Goal: Transaction & Acquisition: Purchase product/service

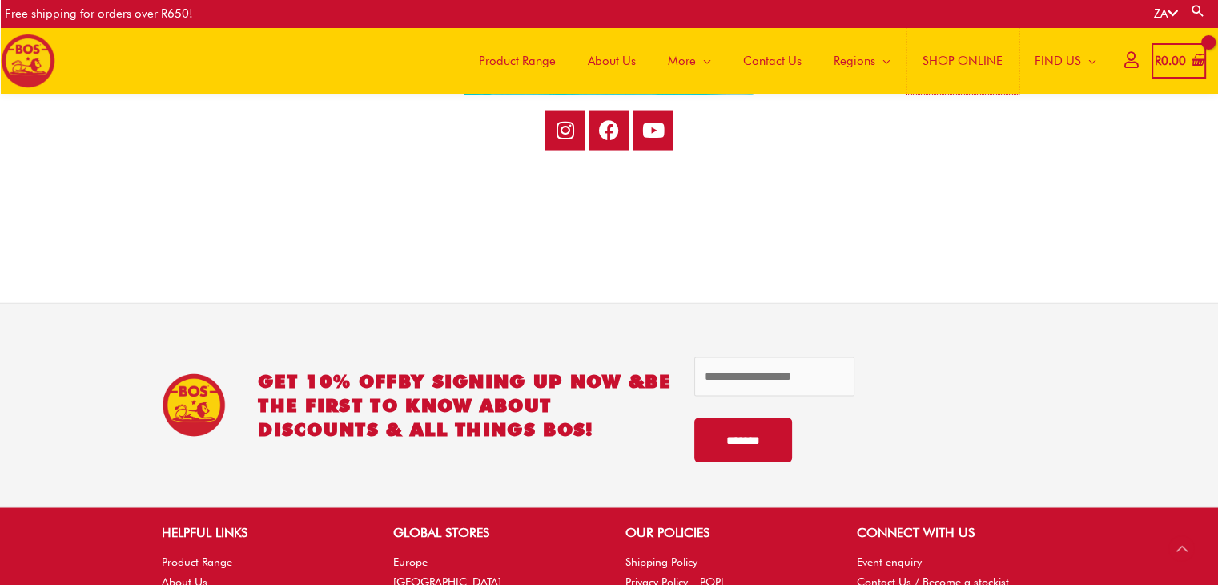
scroll to position [3466, 0]
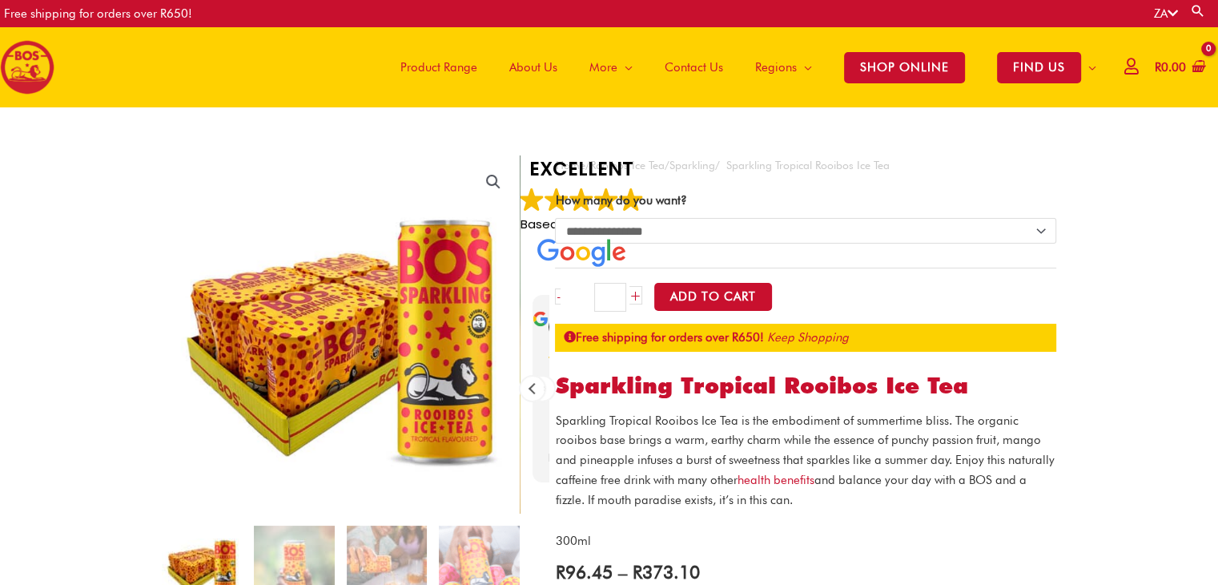
click at [452, 59] on span "Product Range" at bounding box center [438, 67] width 77 height 48
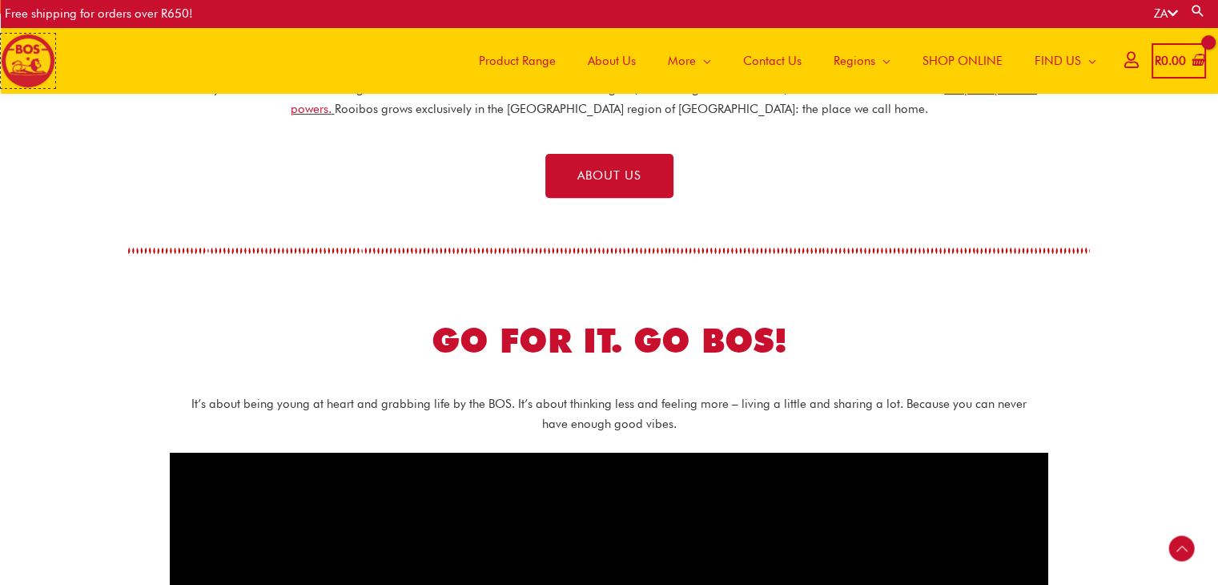
scroll to position [577, 0]
drag, startPoint x: 412, startPoint y: 327, endPoint x: 587, endPoint y: 338, distance: 175.7
click at [587, 338] on h2 "GO FOR IT. GO BOS!" at bounding box center [609, 341] width 705 height 44
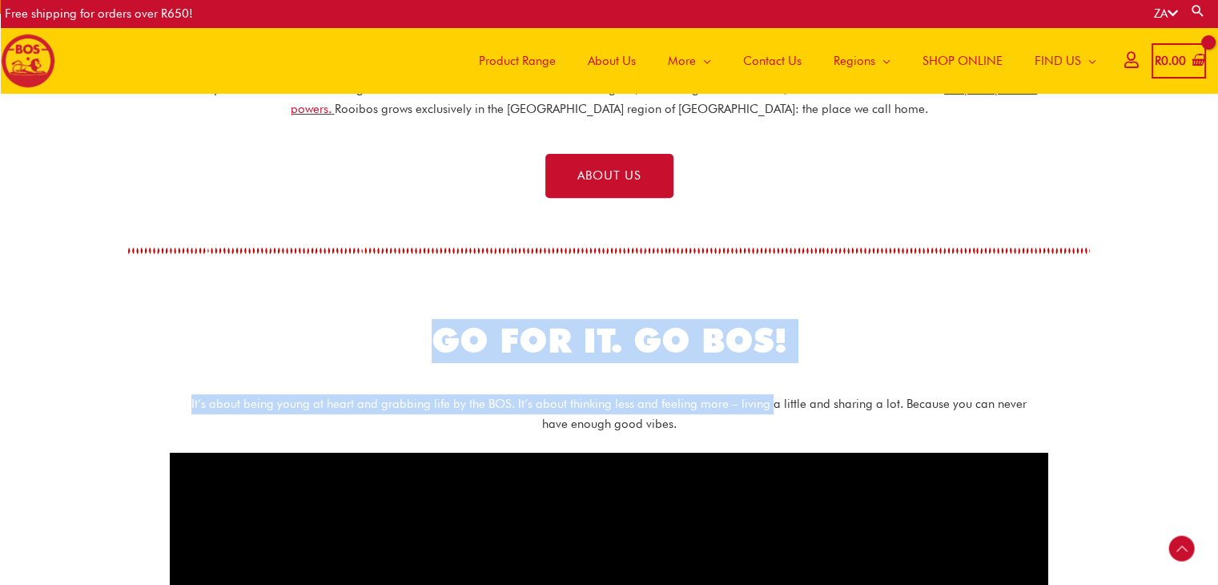
drag, startPoint x: 425, startPoint y: 338, endPoint x: 779, endPoint y: 396, distance: 358.6
drag, startPoint x: 779, startPoint y: 396, endPoint x: 705, endPoint y: 381, distance: 75.9
click at [705, 381] on div "It’s about being young at heart and grabbing life by the BOS. It’s about thinki…" at bounding box center [609, 427] width 879 height 99
click at [551, 314] on div "GO FOR IT. GO BOS!" at bounding box center [609, 341] width 721 height 60
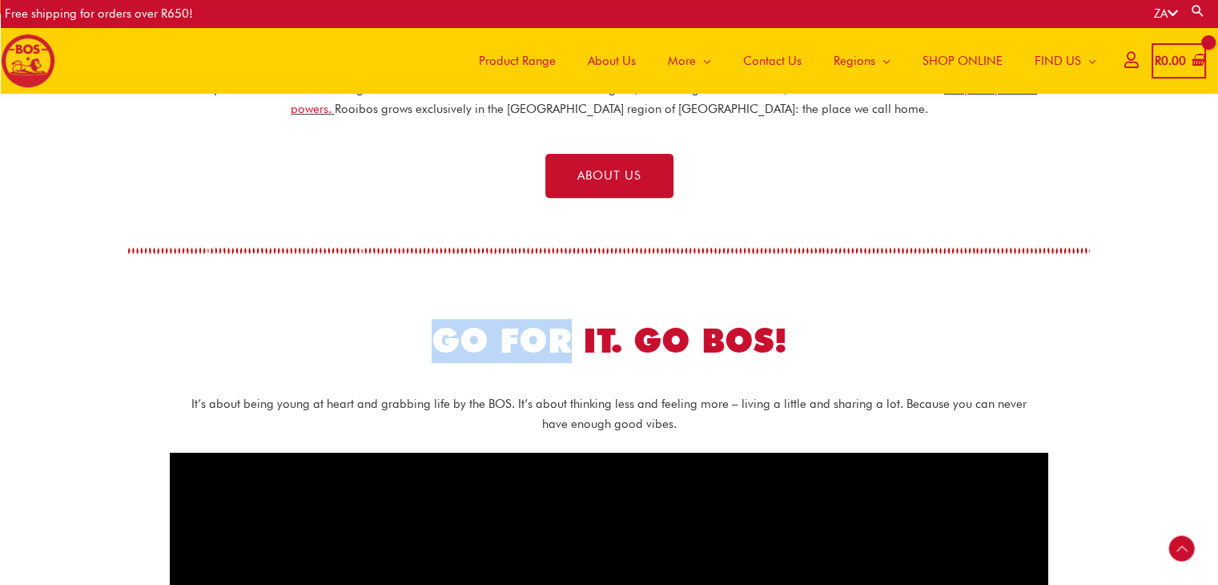
drag, startPoint x: 551, startPoint y: 314, endPoint x: 460, endPoint y: 328, distance: 91.6
click at [460, 328] on div "GO FOR IT. GO BOS!" at bounding box center [609, 341] width 721 height 60
click at [416, 328] on h2 "GO FOR IT. GO BOS!" at bounding box center [609, 341] width 705 height 44
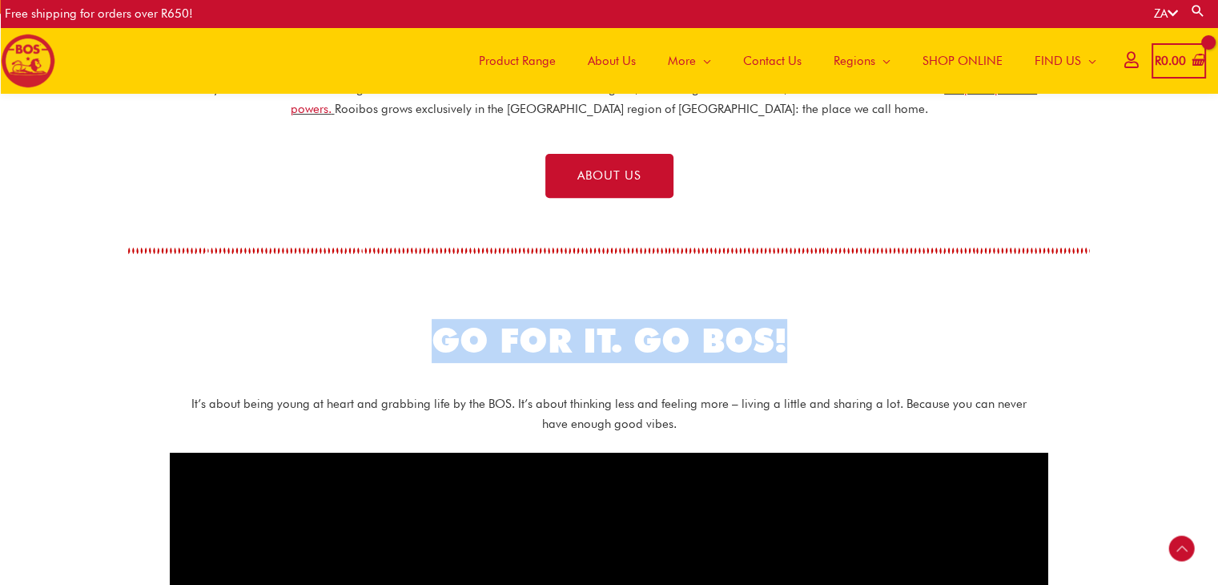
drag, startPoint x: 426, startPoint y: 340, endPoint x: 781, endPoint y: 363, distance: 355.5
click at [781, 363] on div "GO FOR IT. GO BOS!" at bounding box center [609, 341] width 721 height 60
copy h2 "GO FOR IT. GO BOS!"
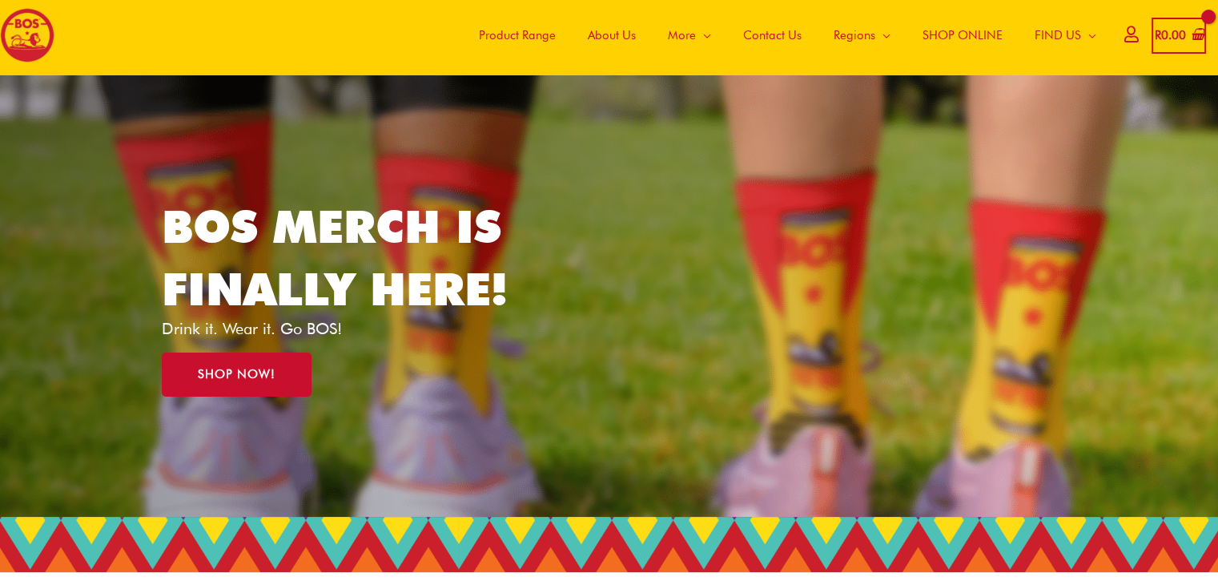
scroll to position [0, 0]
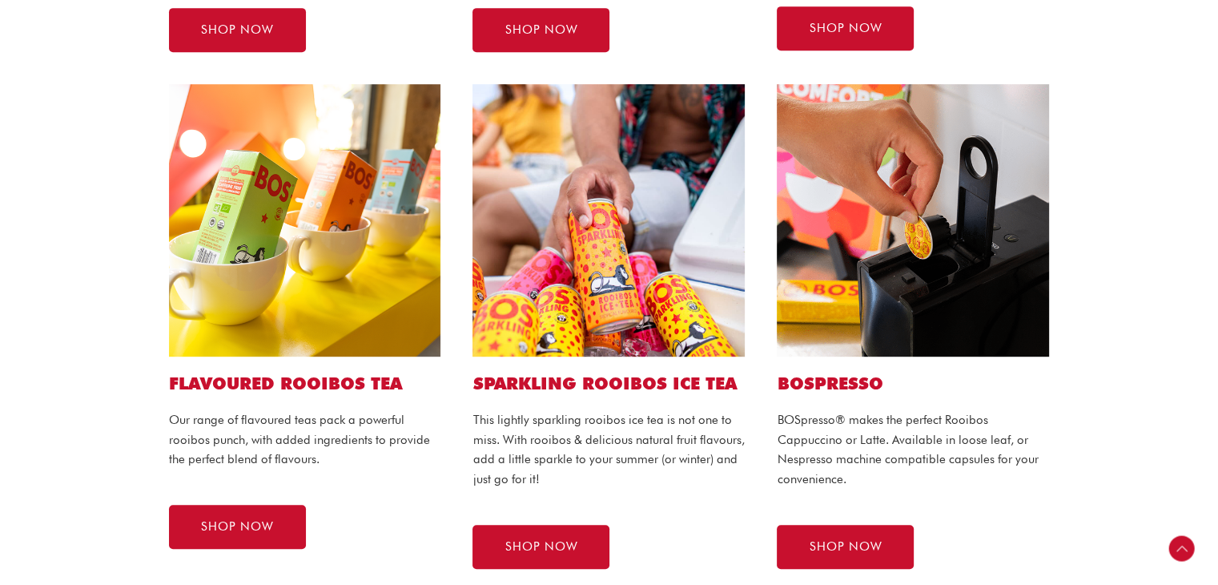
scroll to position [923, 0]
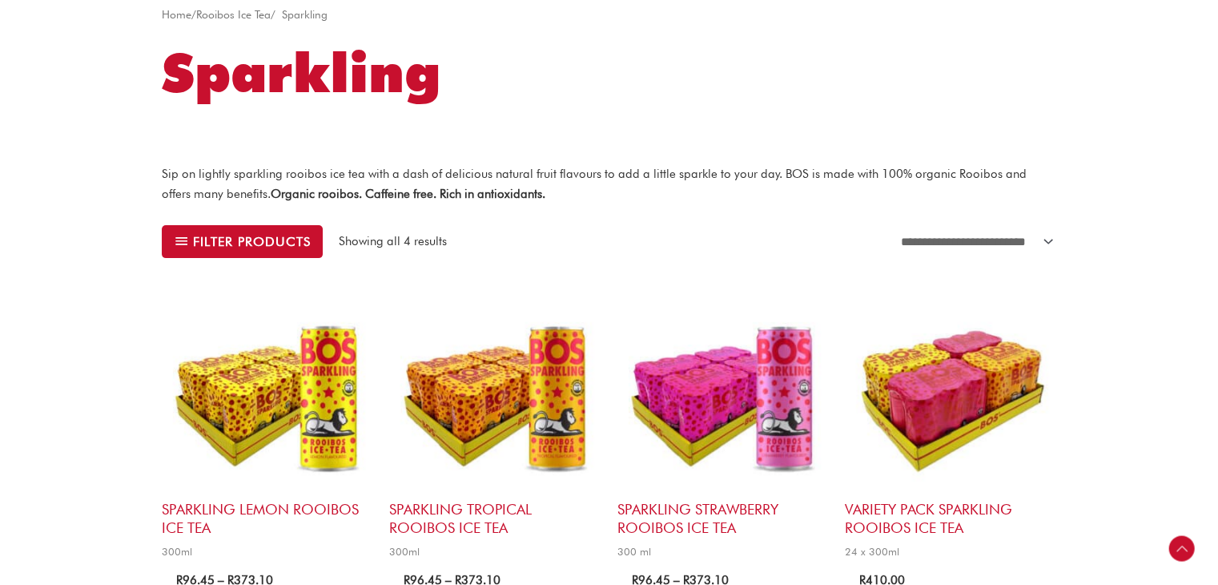
scroll to position [336, 0]
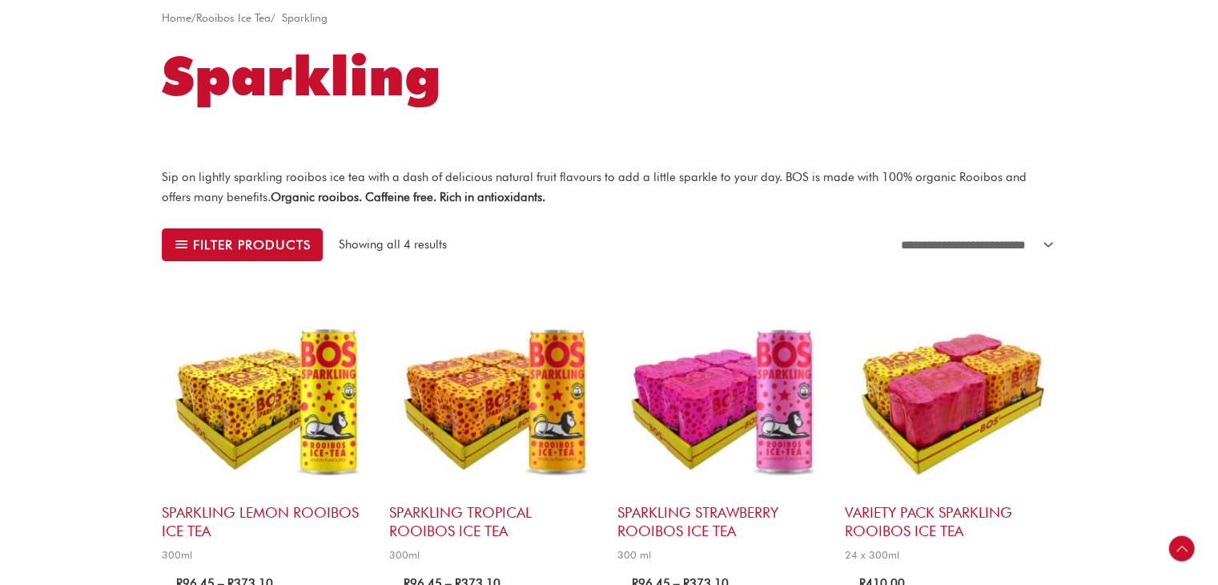
click at [342, 360] on img at bounding box center [267, 397] width 211 height 211
click at [323, 383] on img at bounding box center [267, 397] width 211 height 211
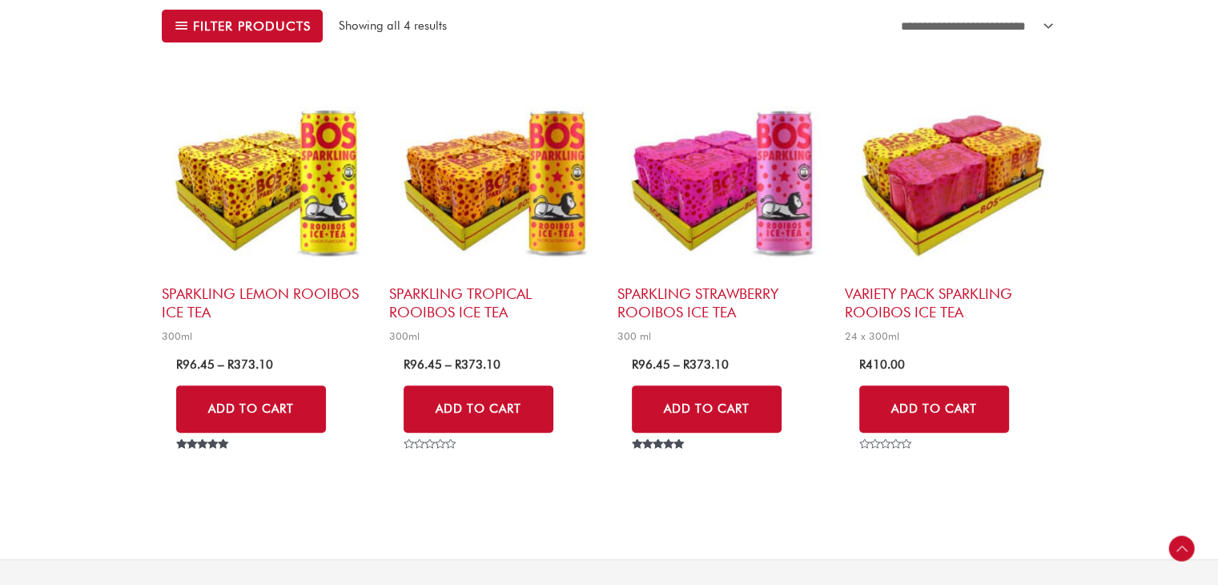
scroll to position [557, 0]
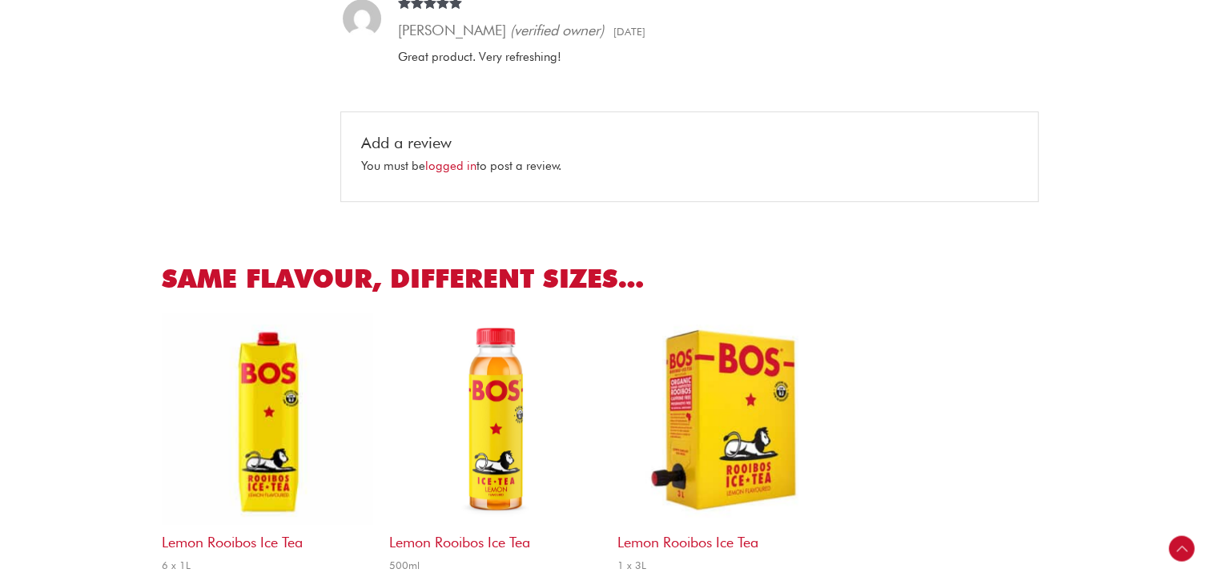
scroll to position [877, 0]
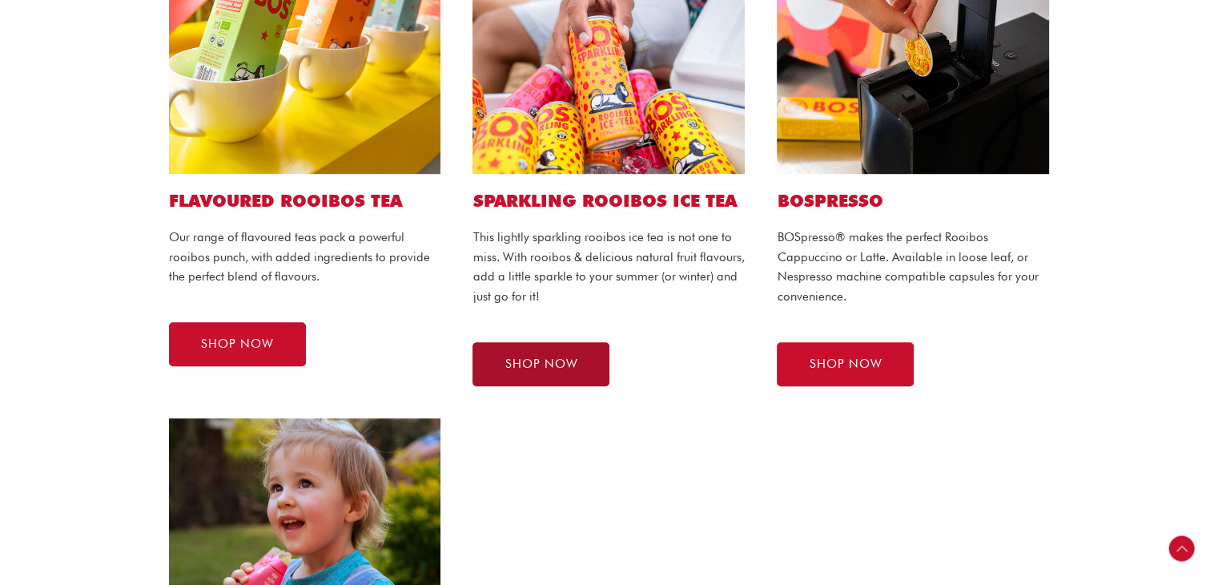
scroll to position [963, 0]
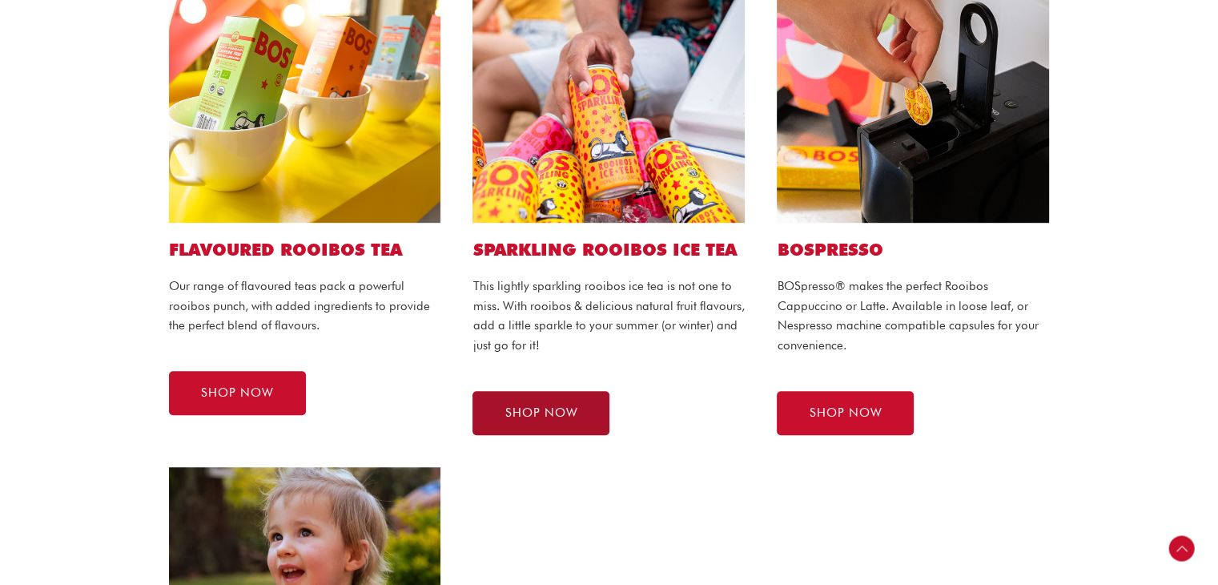
click at [553, 422] on link "SHOP NOW" at bounding box center [540, 413] width 137 height 44
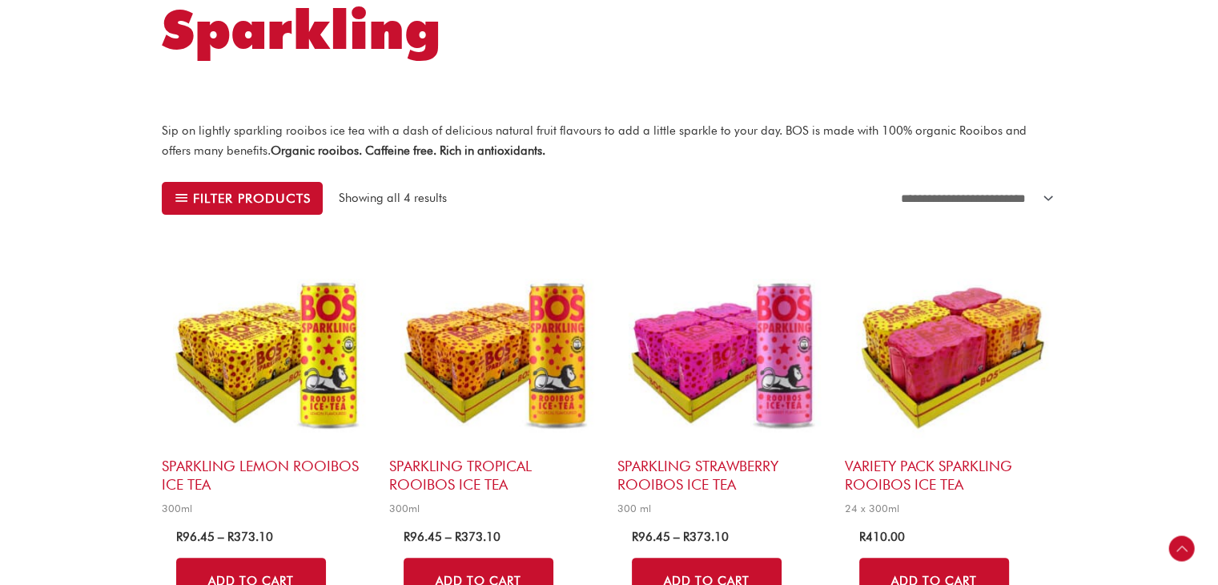
scroll to position [390, 0]
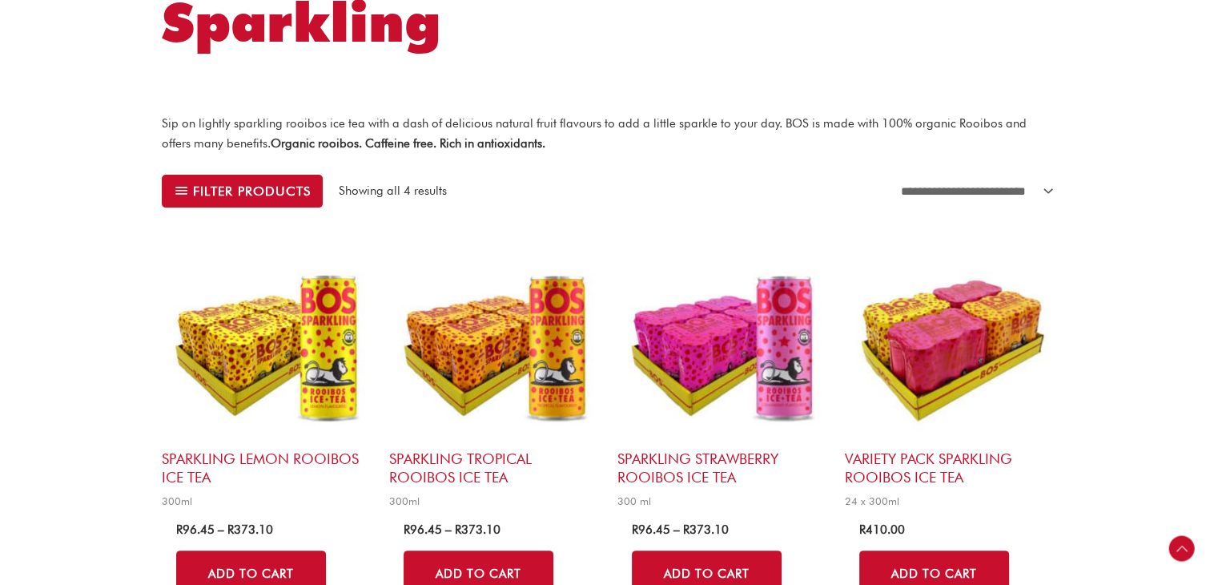
click at [303, 359] on img at bounding box center [267, 343] width 211 height 211
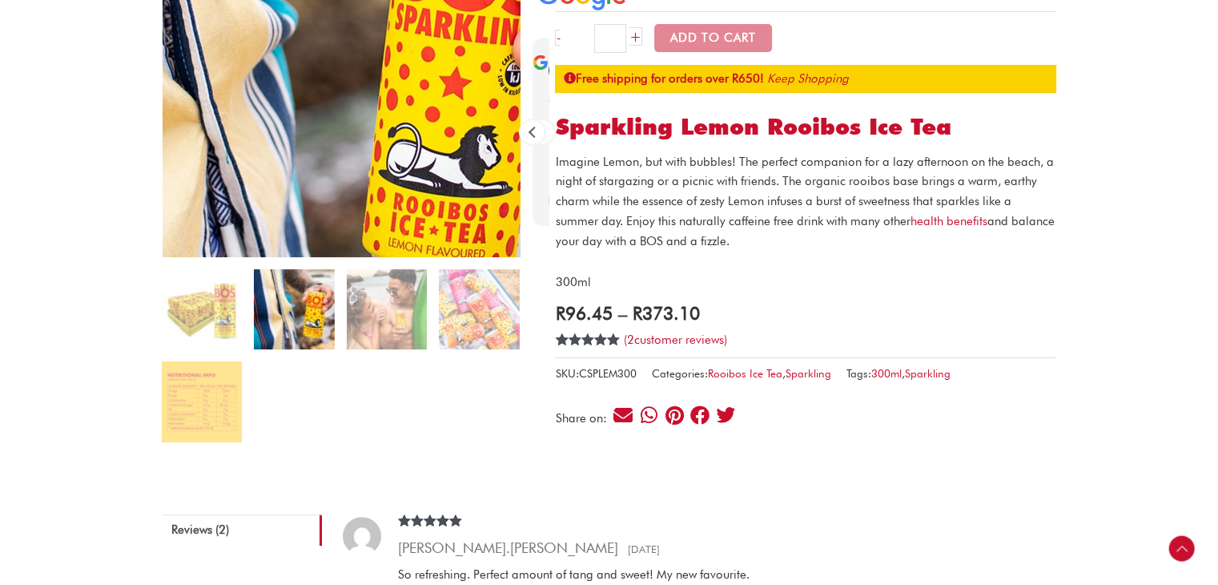
click at [400, 116] on img at bounding box center [294, 48] width 641 height 641
